Goal: Register for event/course

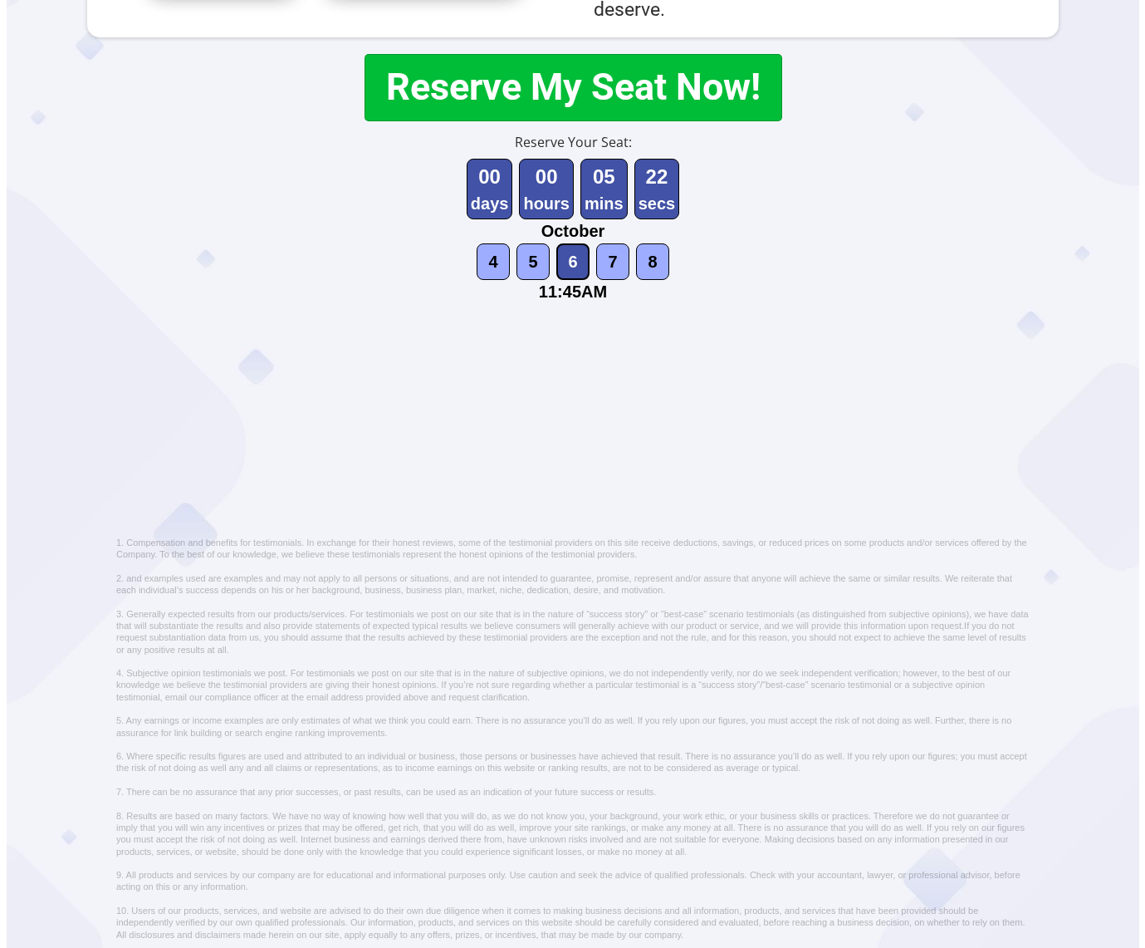
scroll to position [988, 0]
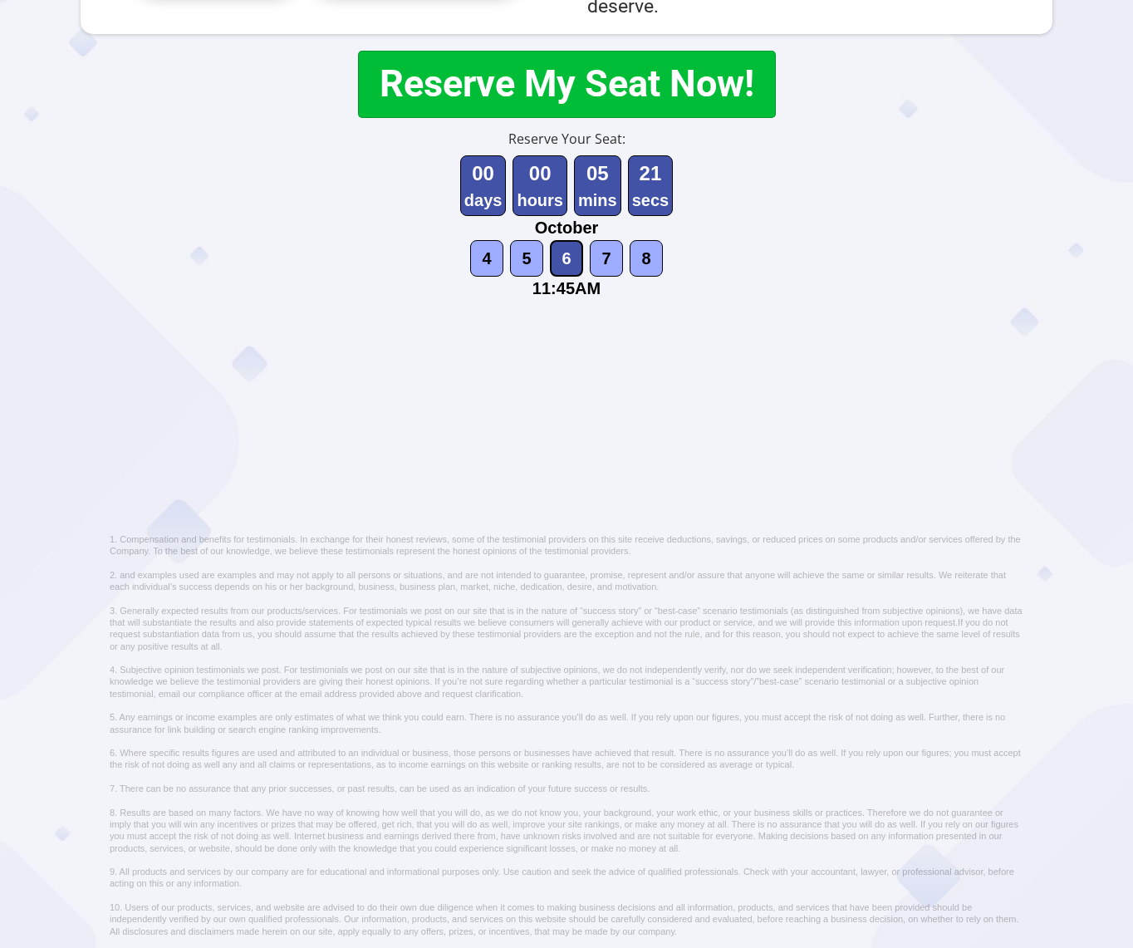
click at [551, 89] on button "Reserve My Seat Now!" at bounding box center [567, 84] width 418 height 67
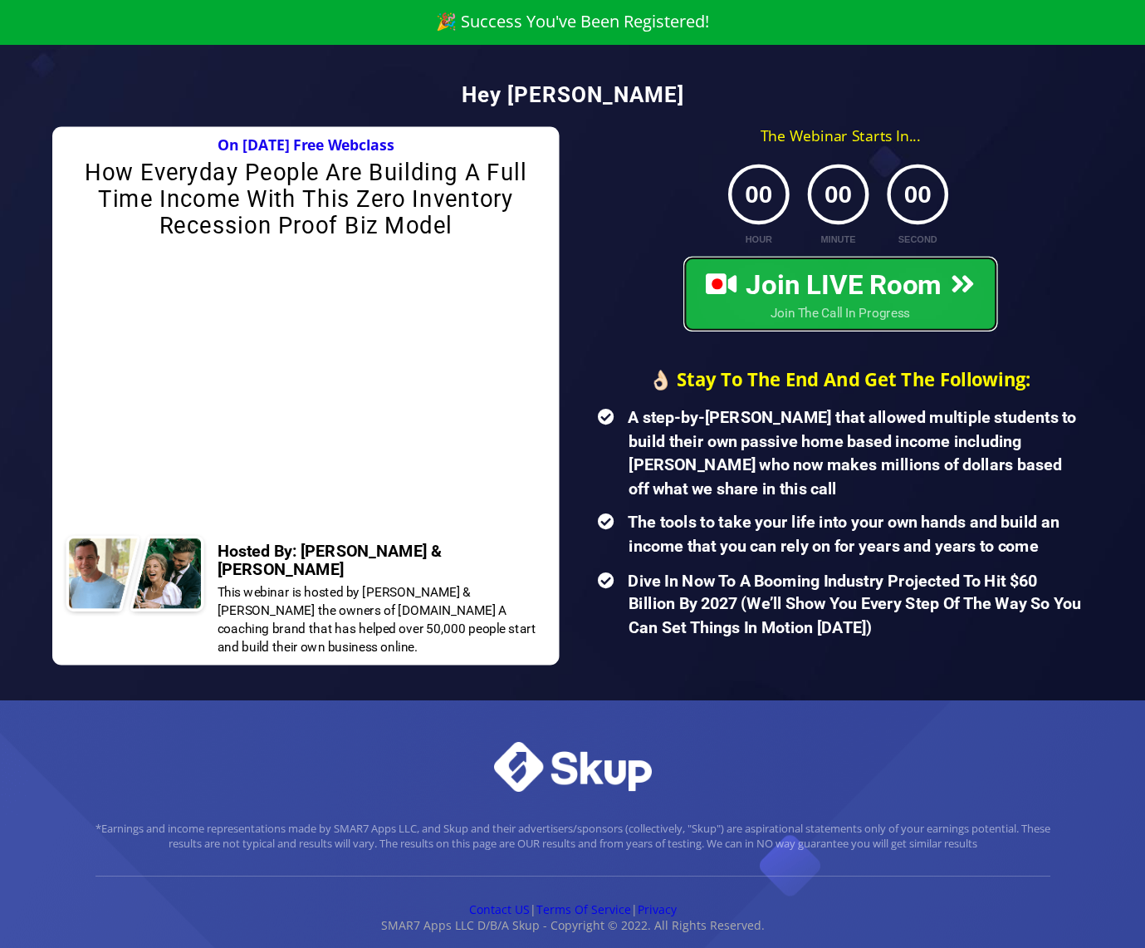
click at [879, 312] on span "Join The Call In Progress" at bounding box center [840, 313] width 268 height 18
